Goal: Transaction & Acquisition: Purchase product/service

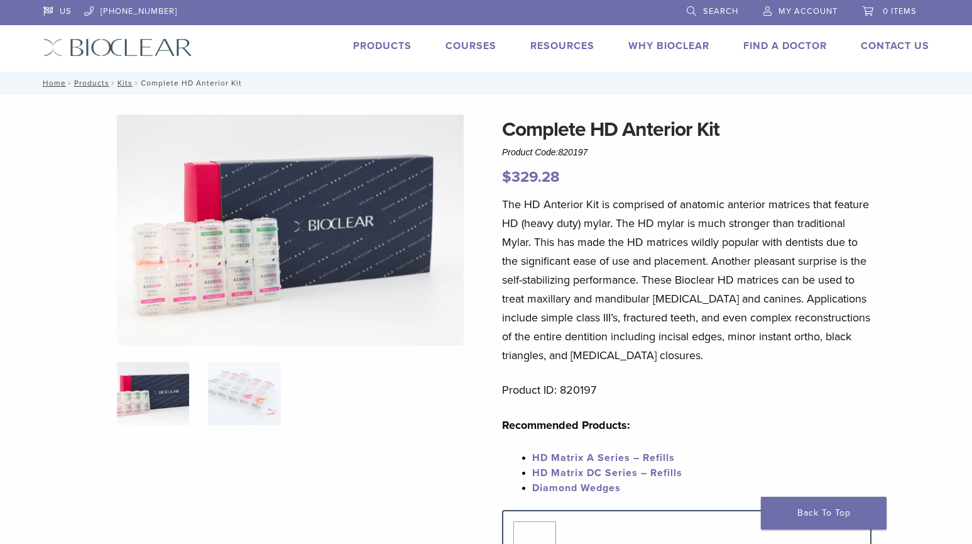
click at [383, 47] on link "Products" at bounding box center [382, 46] width 58 height 13
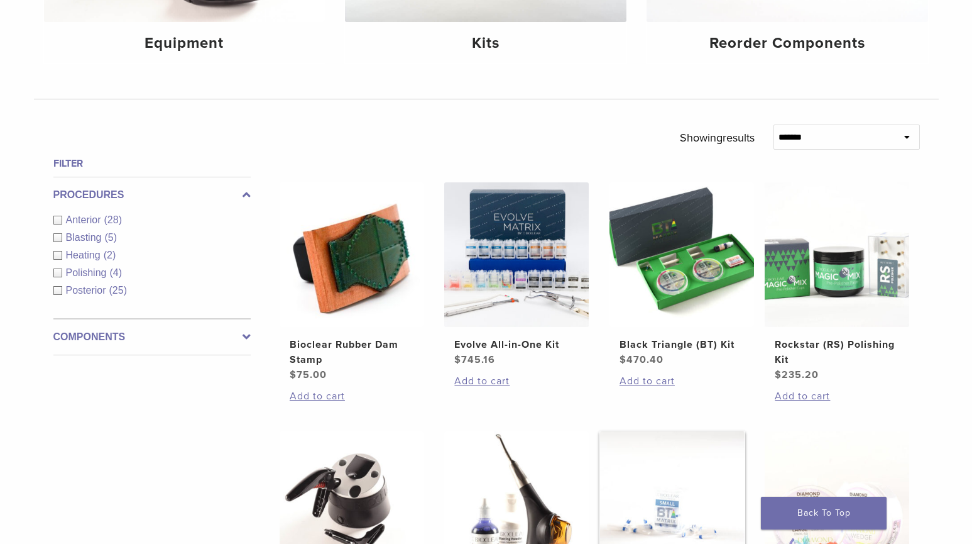
scroll to position [314, 0]
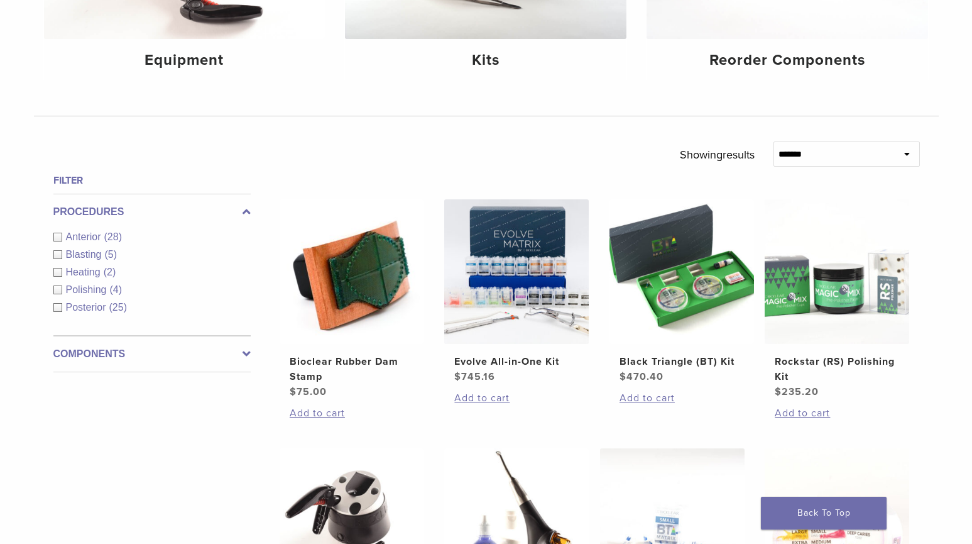
click at [58, 236] on div "Anterior (28)" at bounding box center [151, 236] width 197 height 15
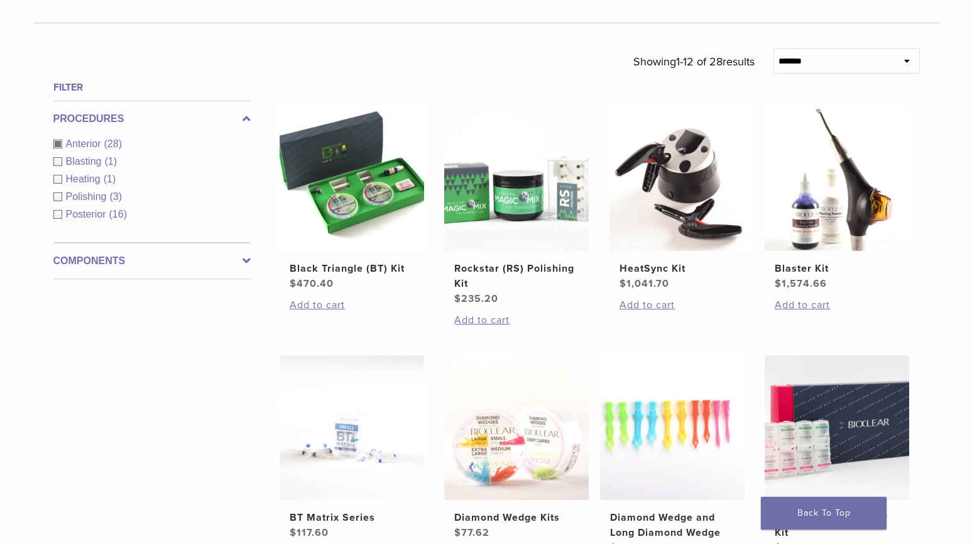
scroll to position [314, 0]
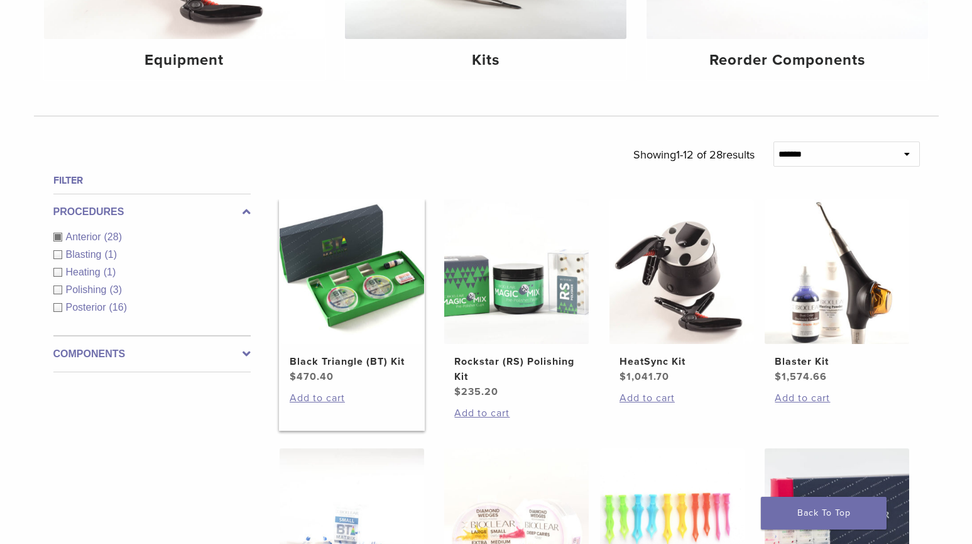
click at [375, 365] on h2 "Black Triangle (BT) Kit" at bounding box center [352, 361] width 124 height 15
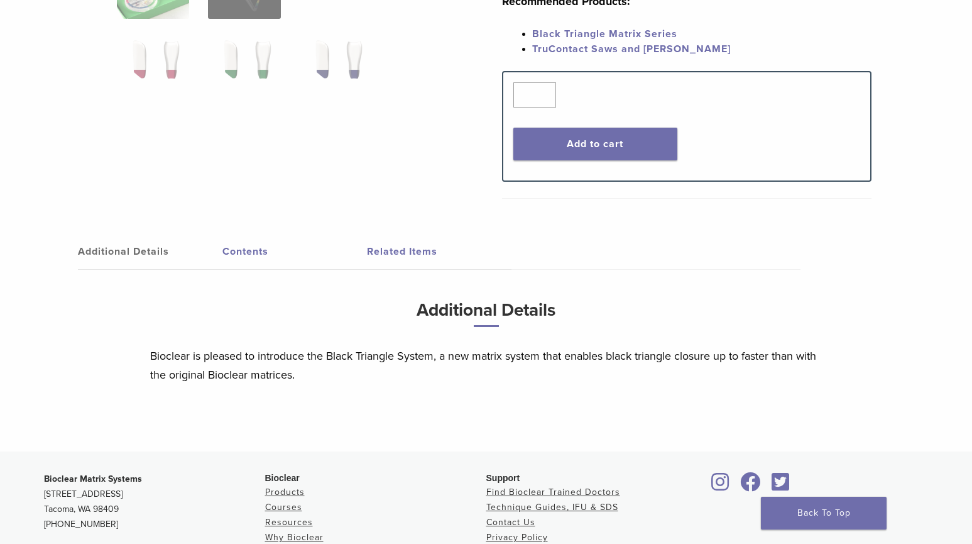
scroll to position [503, 0]
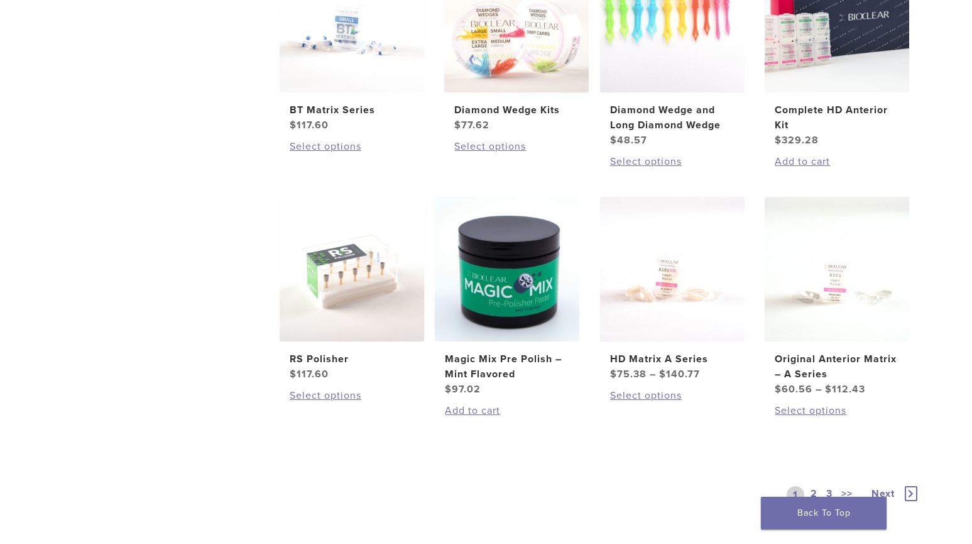
scroll to position [1006, 0]
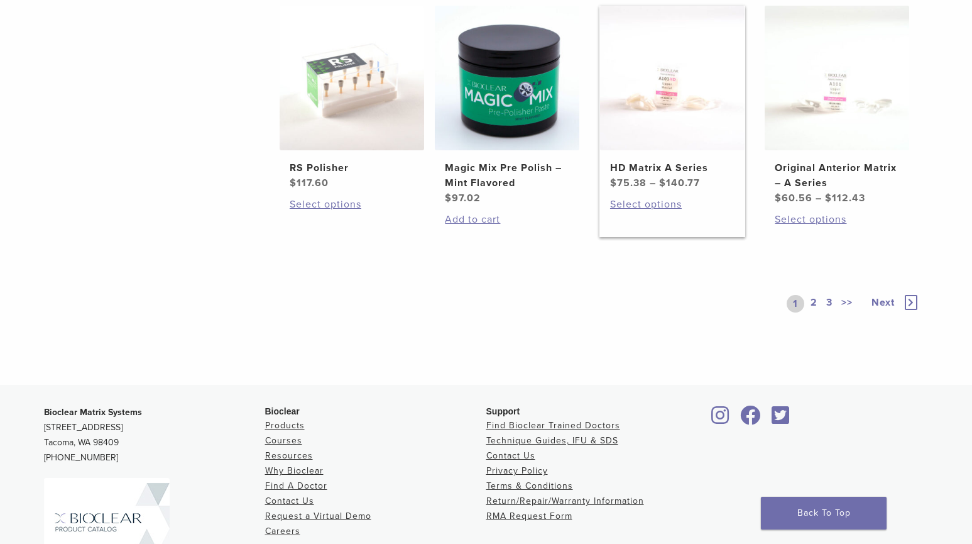
click at [652, 163] on h2 "HD Matrix A Series" at bounding box center [672, 167] width 124 height 15
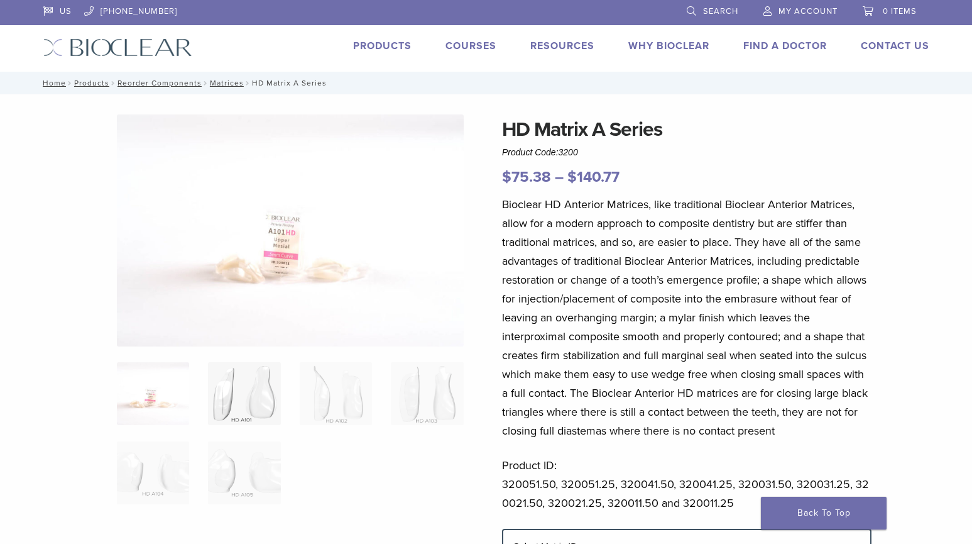
click at [241, 397] on img at bounding box center [244, 393] width 72 height 63
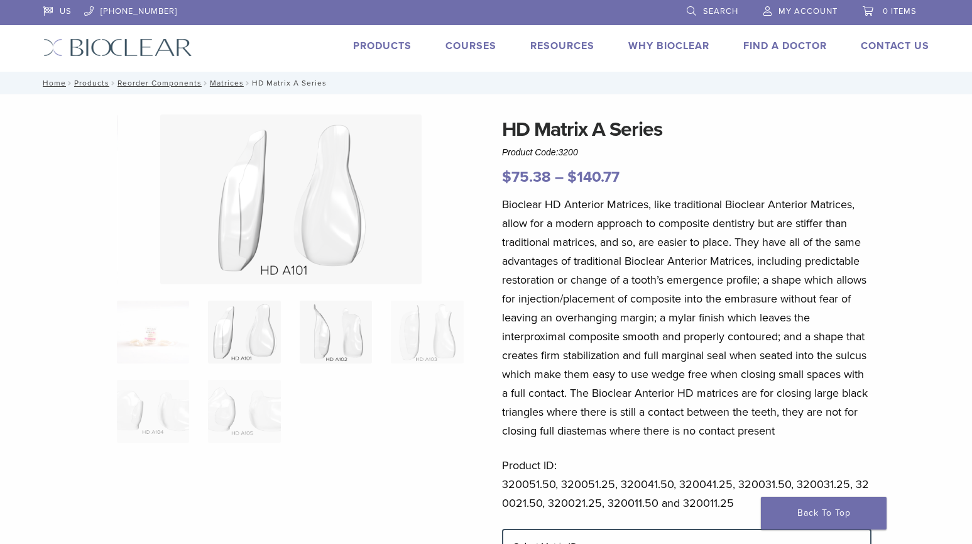
click at [343, 359] on img at bounding box center [336, 331] width 72 height 63
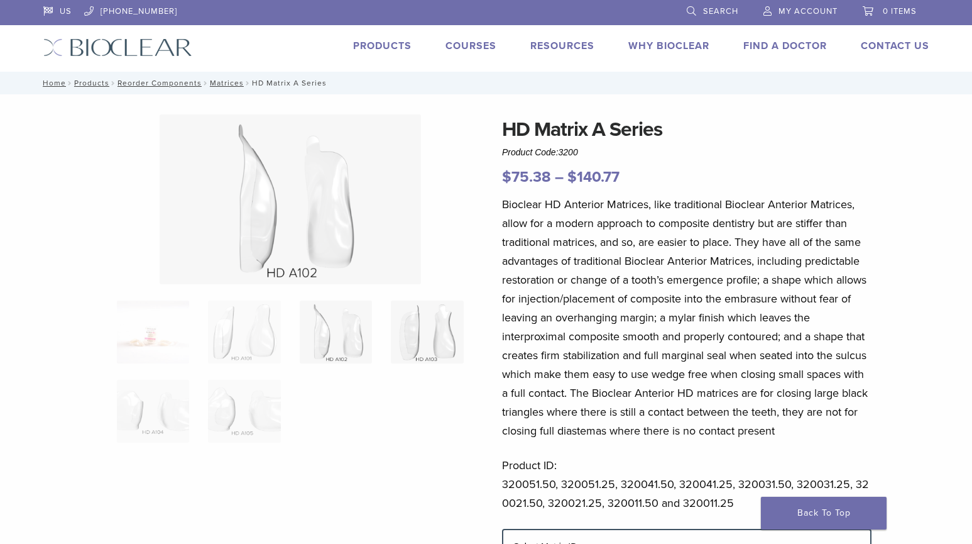
click at [415, 350] on img at bounding box center [427, 331] width 72 height 63
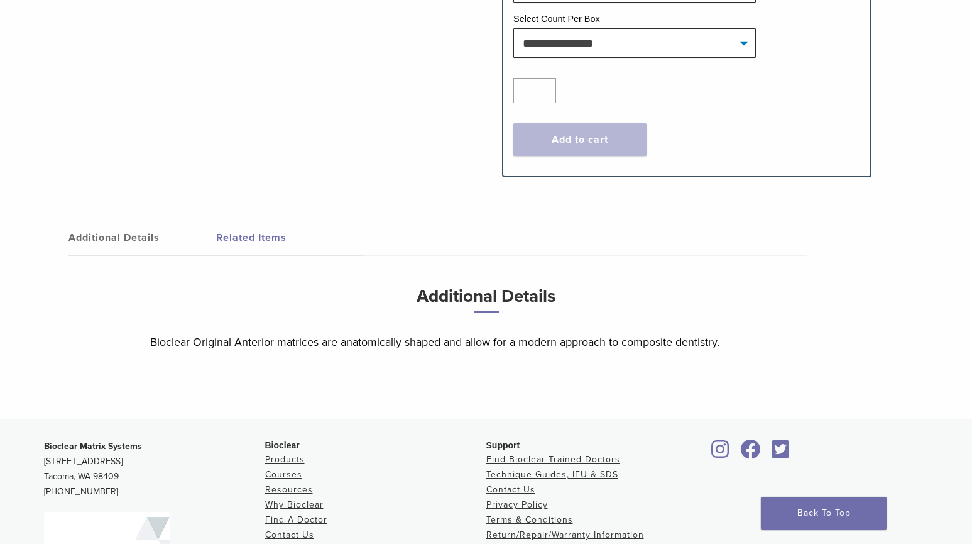
scroll to position [629, 0]
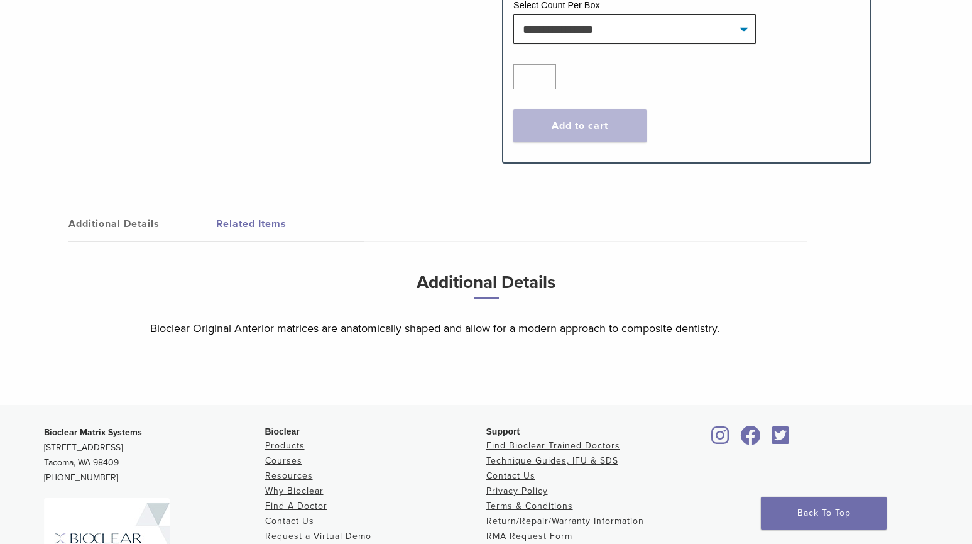
click at [101, 206] on link "Additional Details" at bounding box center [143, 223] width 148 height 35
click at [251, 206] on link "Related Items" at bounding box center [290, 223] width 148 height 35
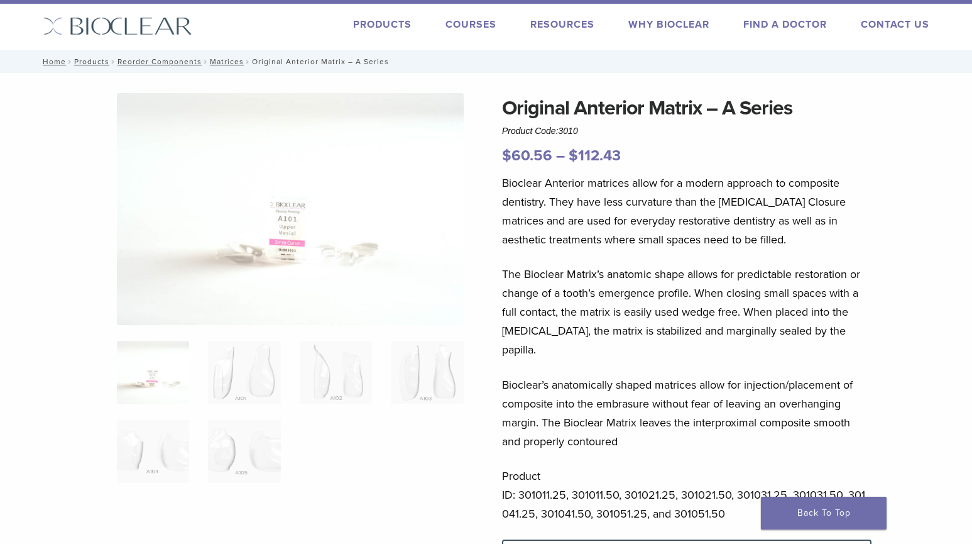
scroll to position [0, 0]
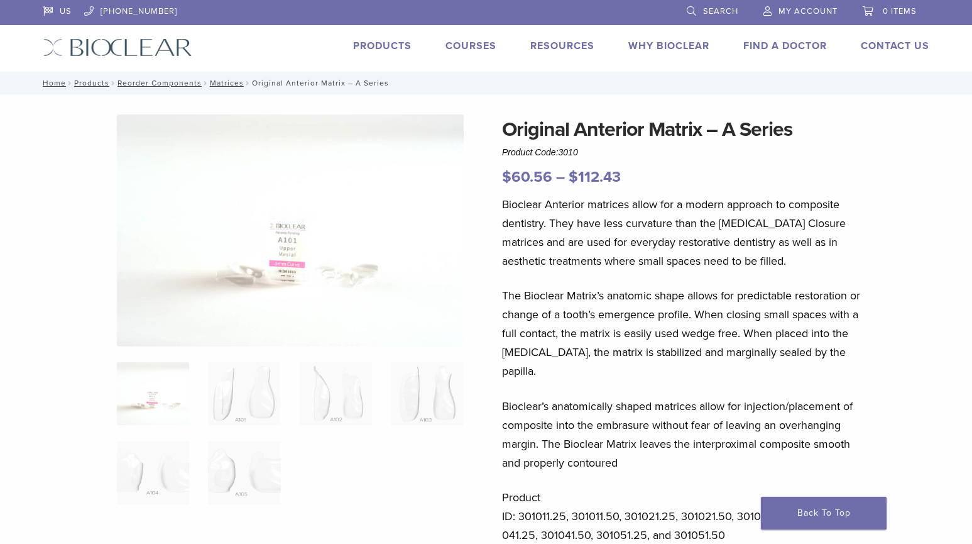
click at [378, 47] on link "Products" at bounding box center [382, 46] width 58 height 13
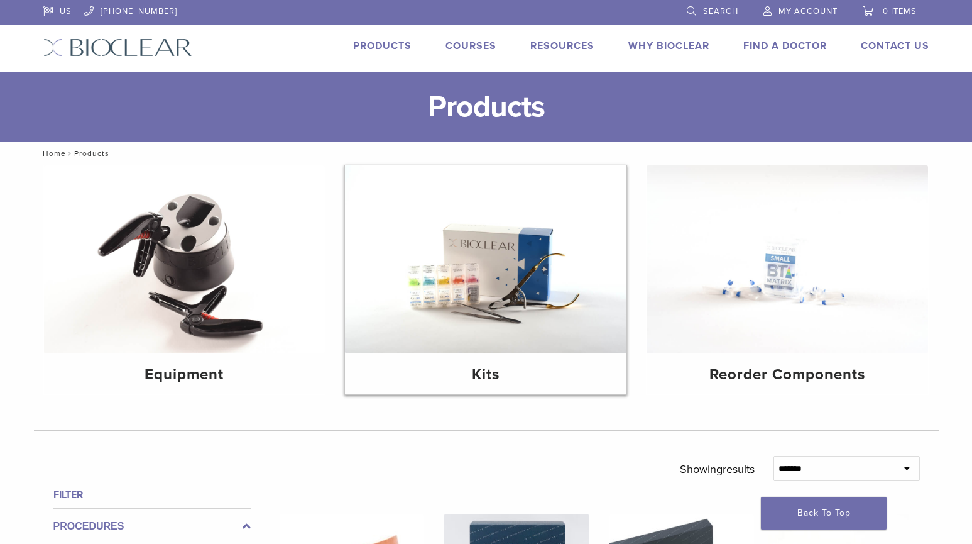
click at [459, 241] on img at bounding box center [486, 259] width 282 height 188
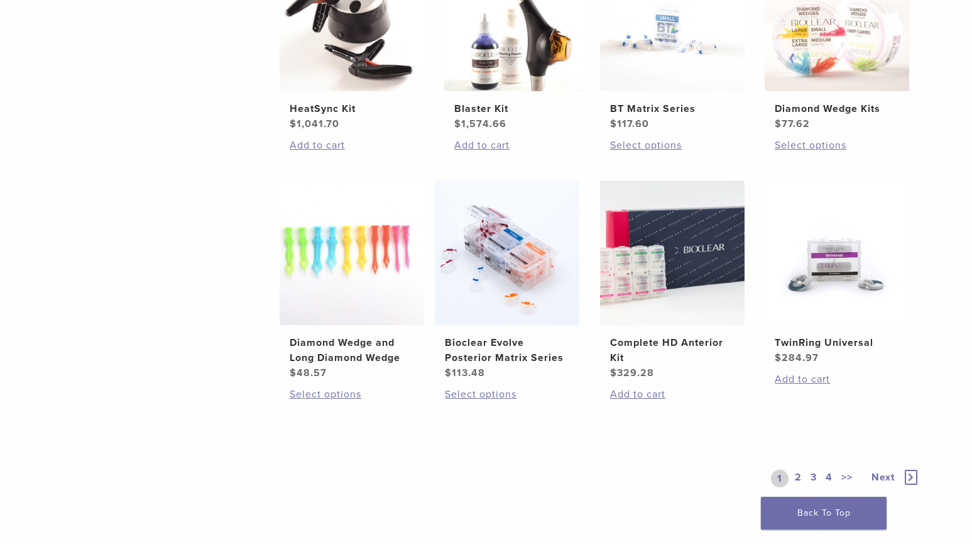
scroll to position [880, 0]
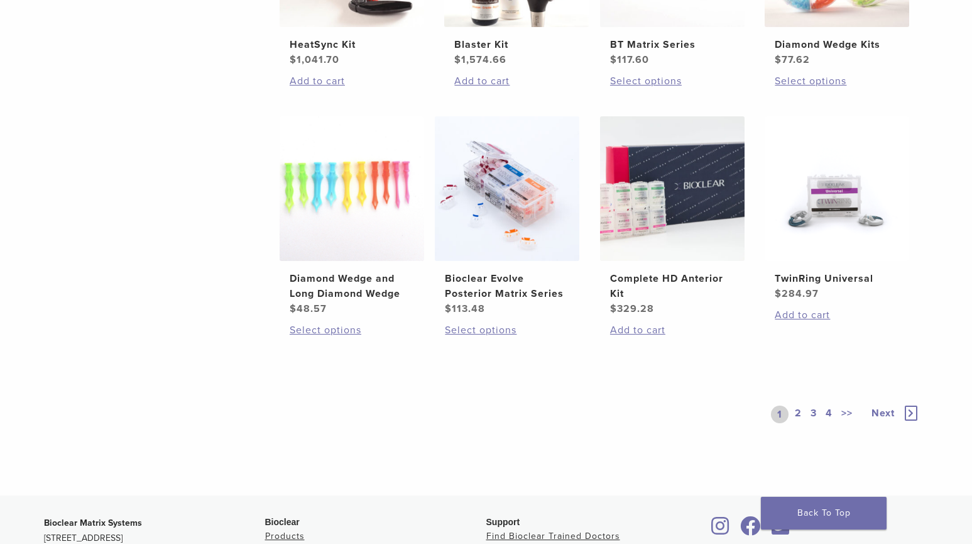
click at [798, 414] on link "2" at bounding box center [799, 414] width 12 height 18
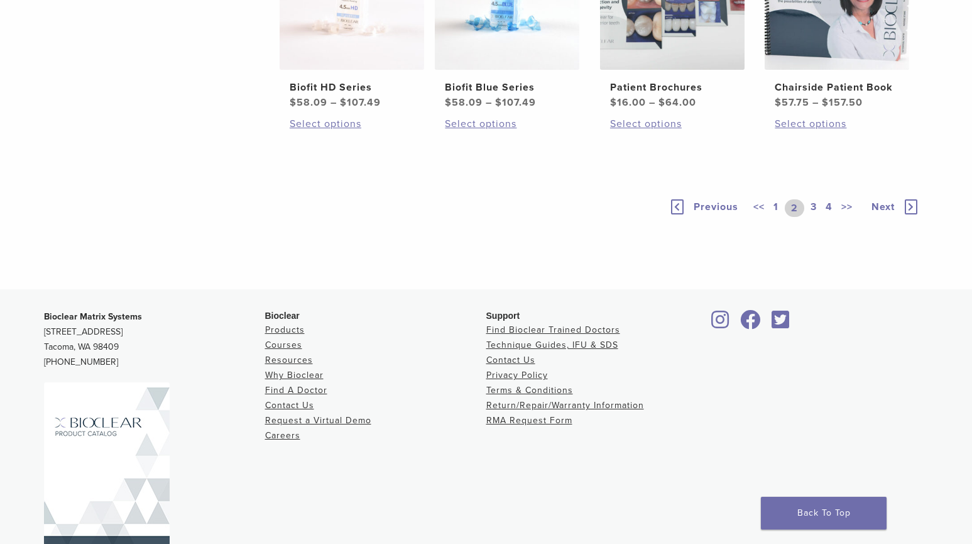
scroll to position [943, 0]
click at [910, 216] on link "Next" at bounding box center [889, 207] width 61 height 18
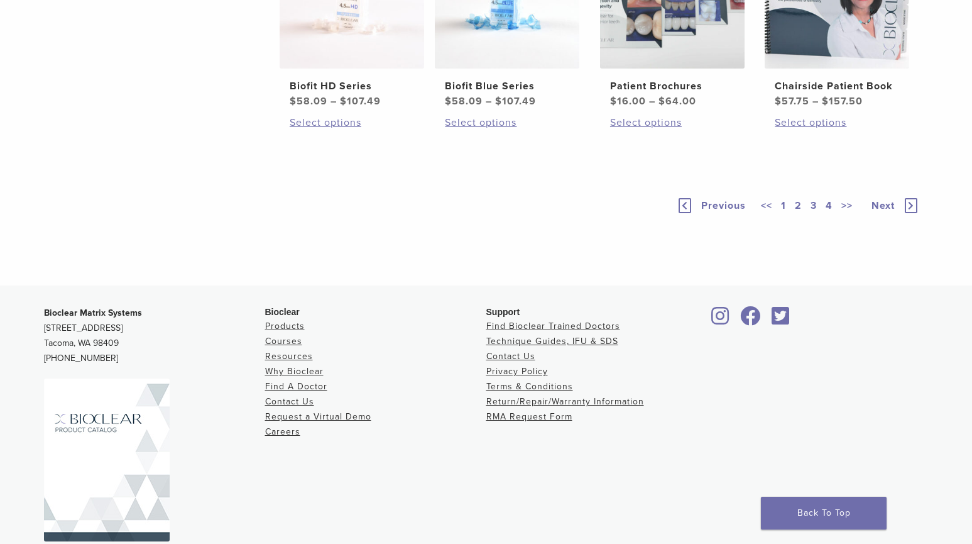
click at [911, 233] on div "Previous << 1 2 3 4 >> Next" at bounding box center [798, 205] width 244 height 55
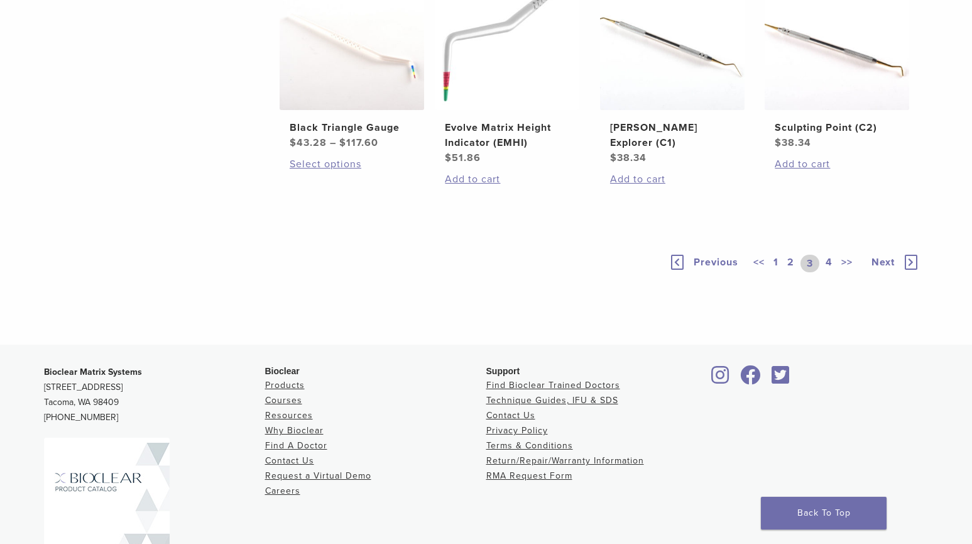
scroll to position [1006, 0]
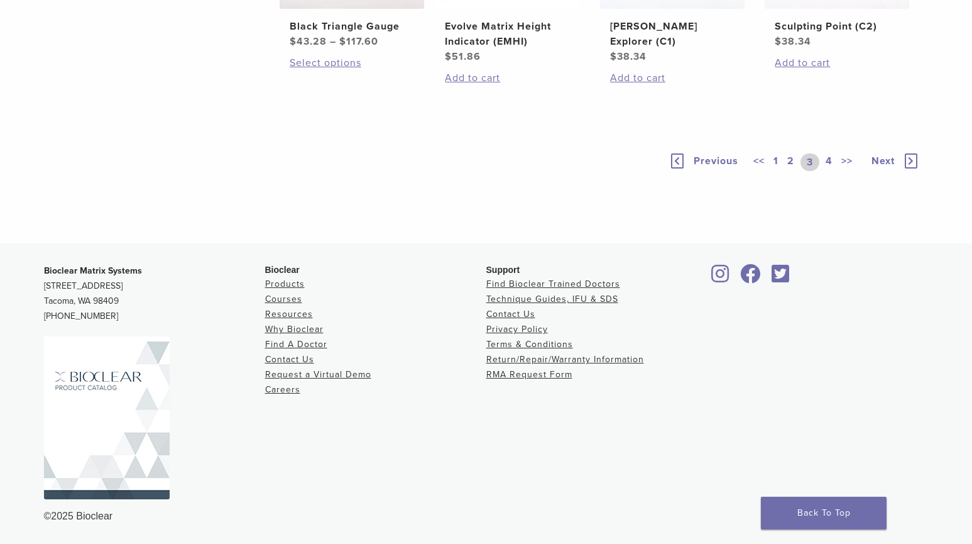
click at [892, 167] on span "Next" at bounding box center [883, 161] width 23 height 13
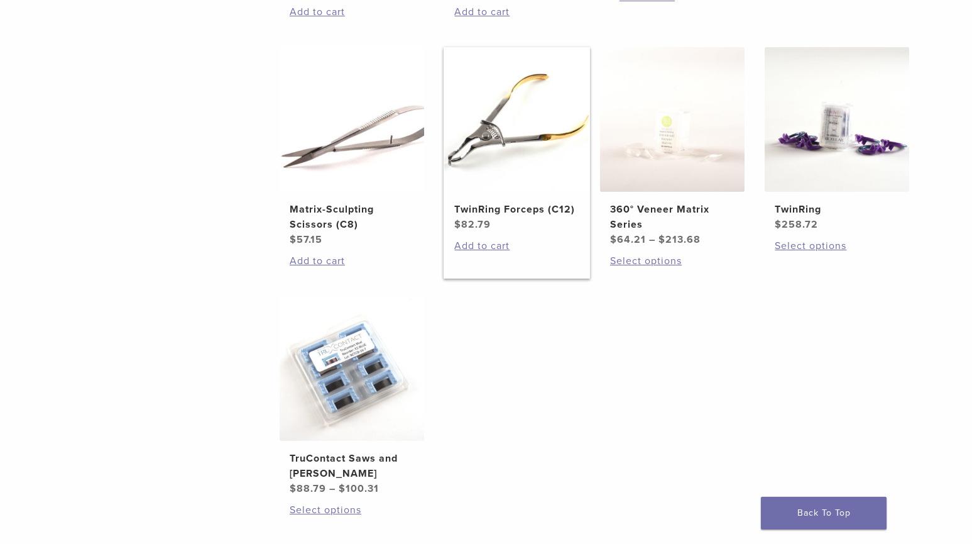
scroll to position [691, 0]
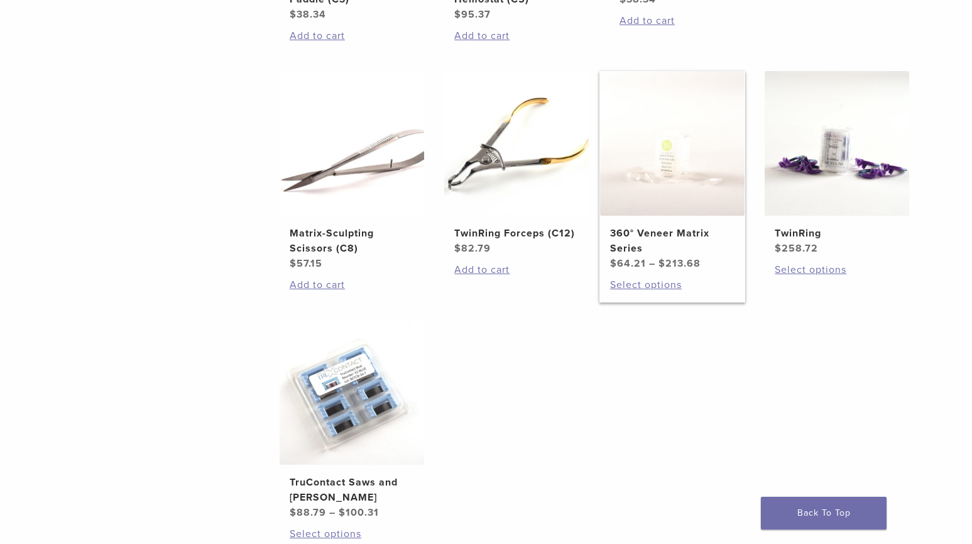
click at [671, 226] on h2 "360° Veneer Matrix Series" at bounding box center [672, 241] width 124 height 30
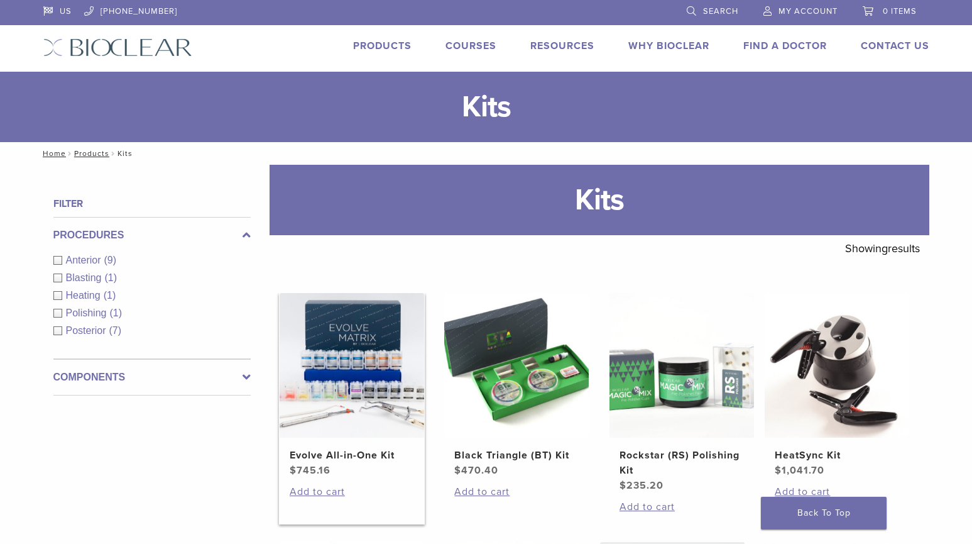
click at [375, 385] on img at bounding box center [352, 365] width 145 height 145
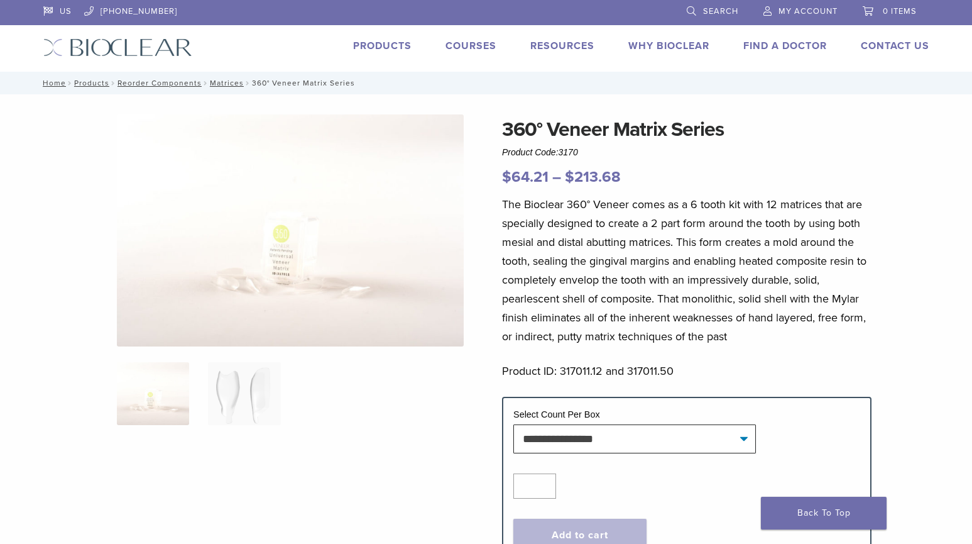
click at [375, 47] on link "Products" at bounding box center [382, 46] width 58 height 13
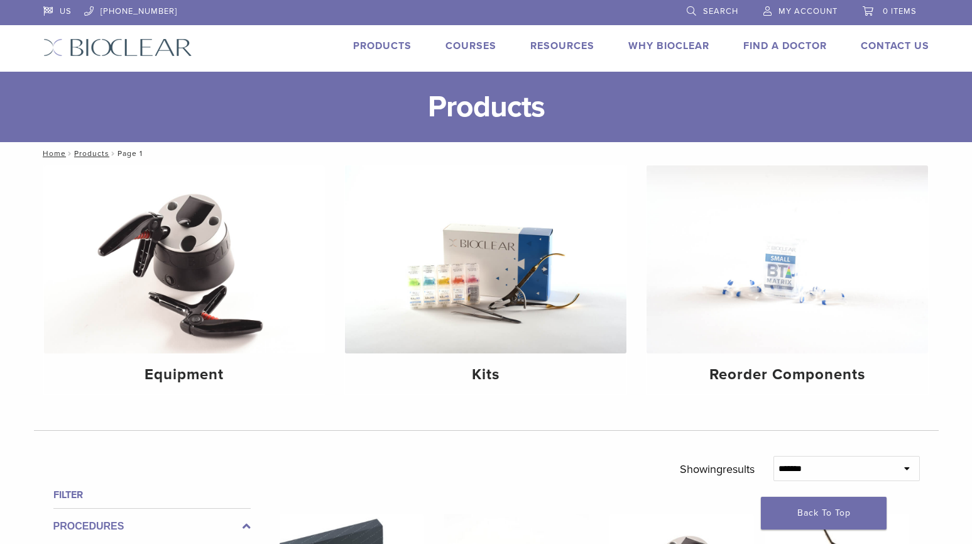
click at [697, 6] on link "Search" at bounding box center [713, 9] width 52 height 19
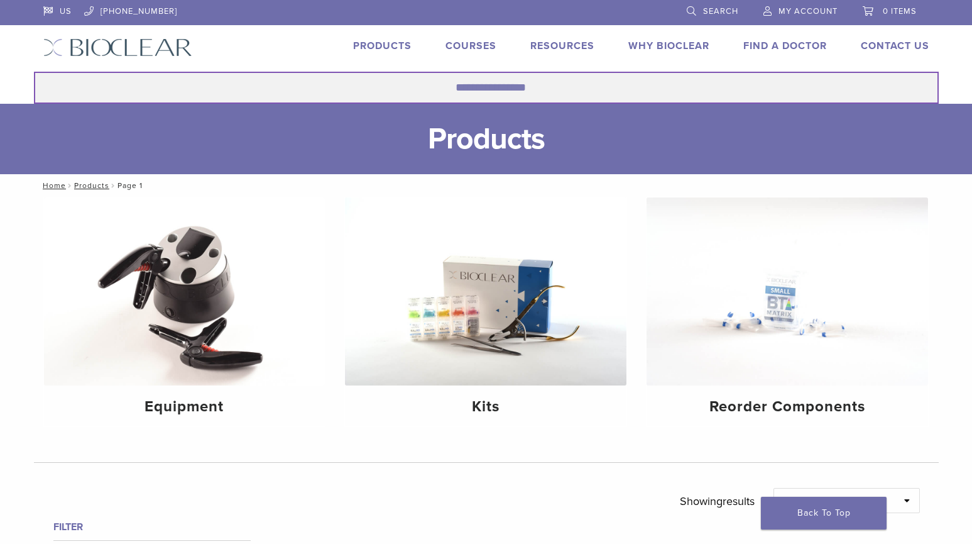
click at [493, 92] on input "Search for:" at bounding box center [486, 88] width 905 height 32
type input "**********"
click at [33, 71] on button "Search" at bounding box center [33, 71] width 1 height 1
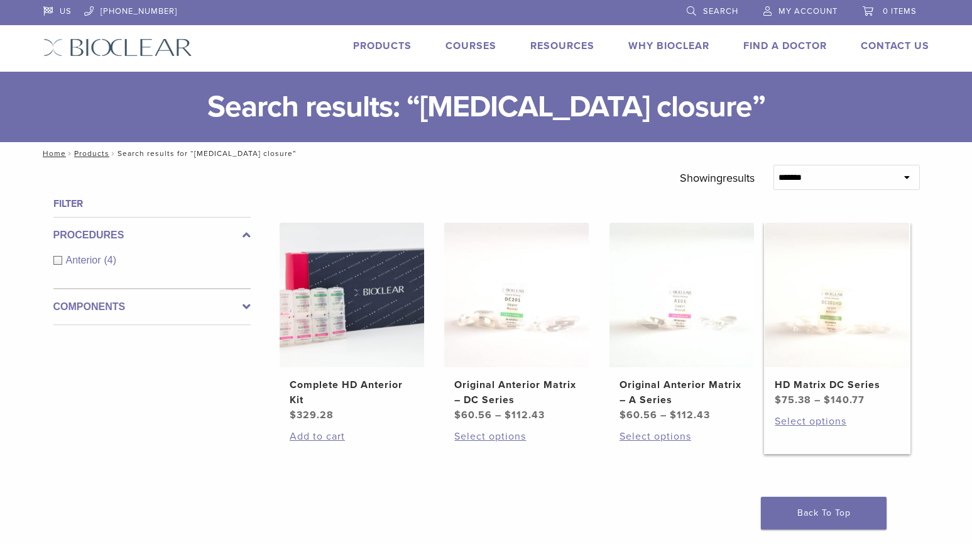
click at [811, 383] on h2 "HD Matrix DC Series" at bounding box center [837, 384] width 124 height 15
click at [368, 45] on link "Products" at bounding box center [382, 46] width 58 height 13
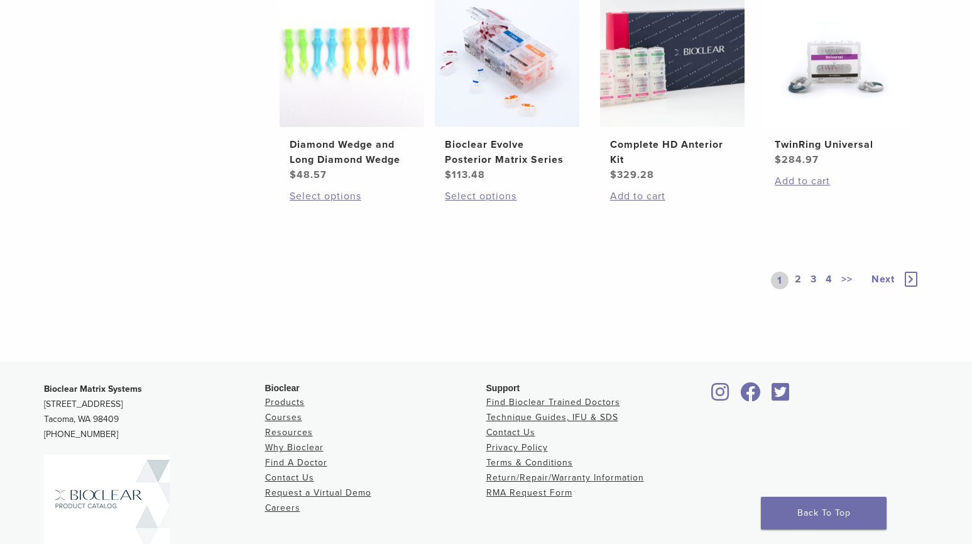
scroll to position [943, 0]
